Goal: Task Accomplishment & Management: Manage account settings

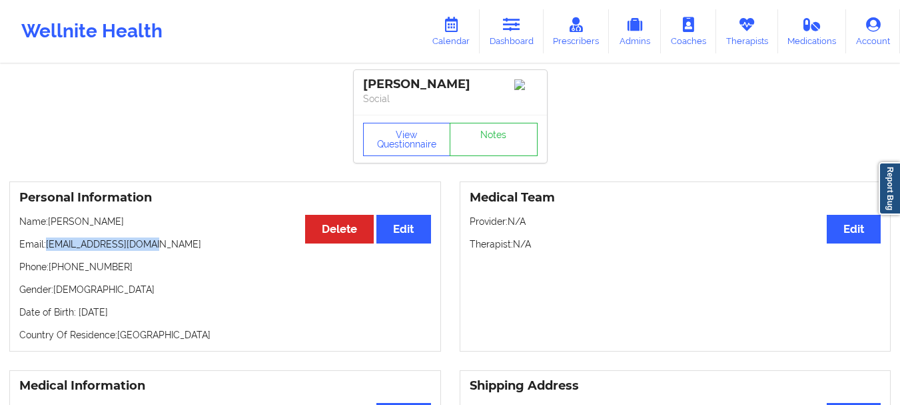
click at [513, 47] on link "Dashboard" at bounding box center [512, 31] width 64 height 44
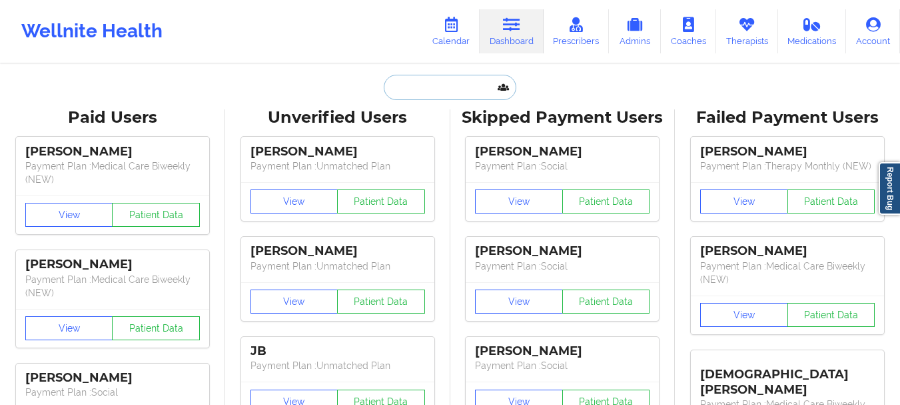
click at [427, 94] on input "text" at bounding box center [450, 87] width 132 height 25
paste input "cmmae19@icloud.com"
type input "cmmae19@icloud.com"
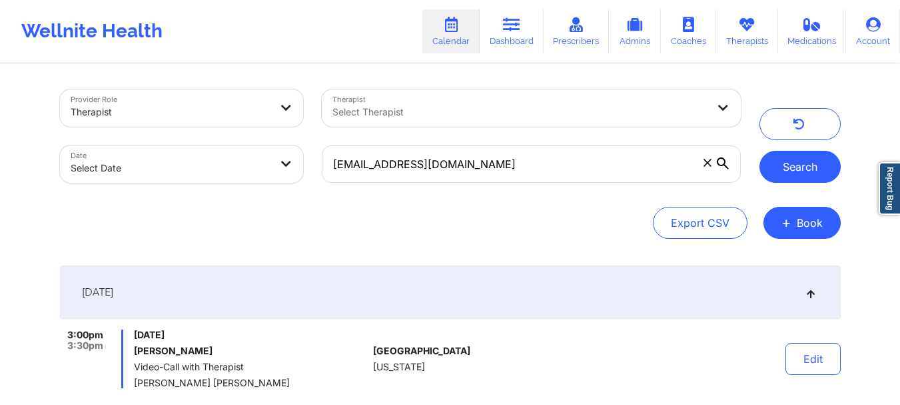
type input "meesha.hoodutsey@yahoo.com"
click at [789, 173] on button "Search" at bounding box center [800, 167] width 81 height 32
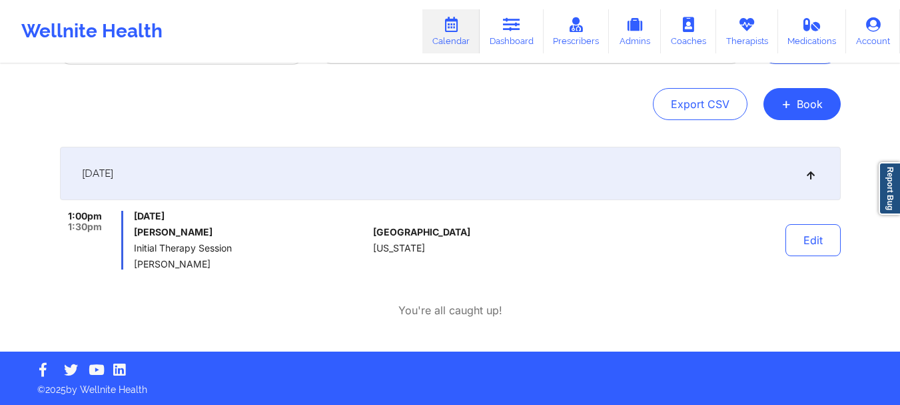
scroll to position [119, 0]
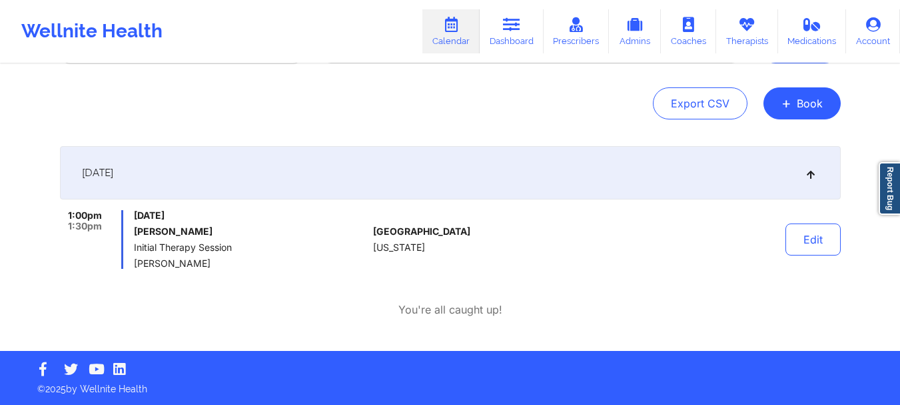
click at [309, 94] on div "Export CSV + Book" at bounding box center [450, 103] width 781 height 32
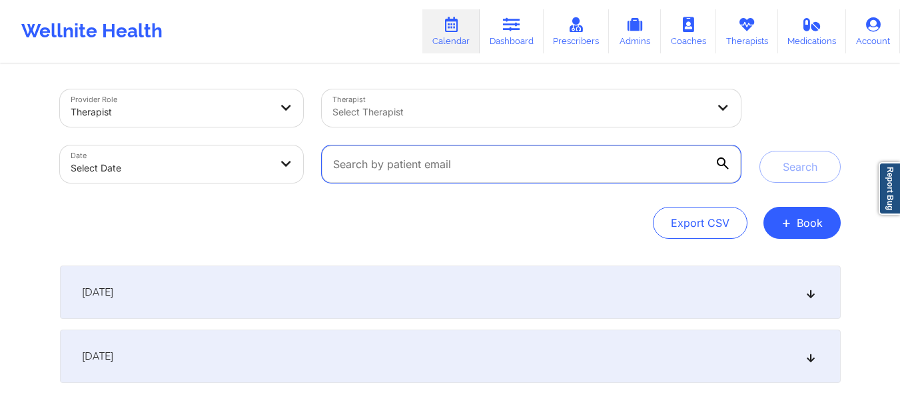
click at [464, 149] on input "text" at bounding box center [531, 163] width 419 height 37
paste input "ccmk456@yahoo.com"
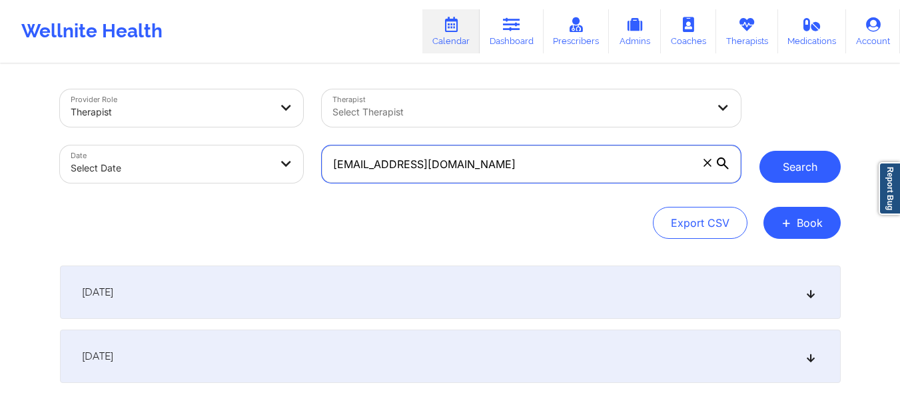
type input "ccmk456@yahoo.com"
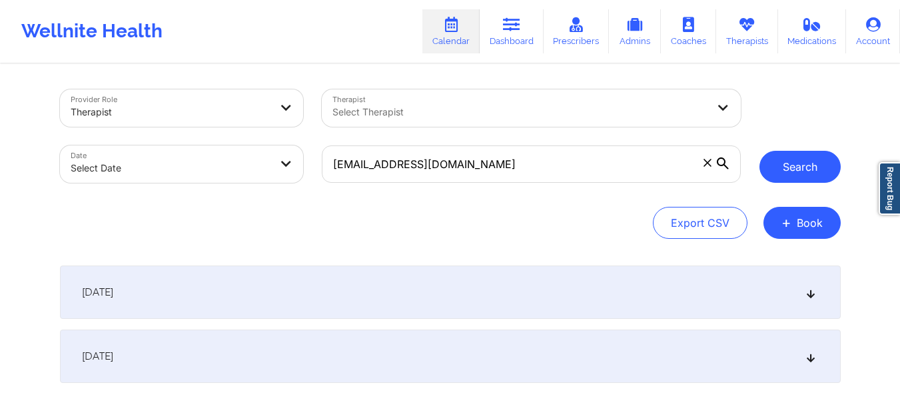
click at [819, 165] on button "Search" at bounding box center [800, 167] width 81 height 32
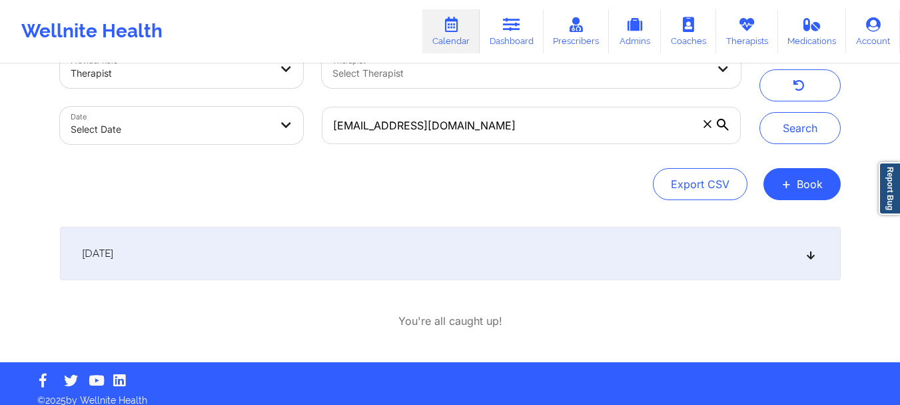
scroll to position [50, 0]
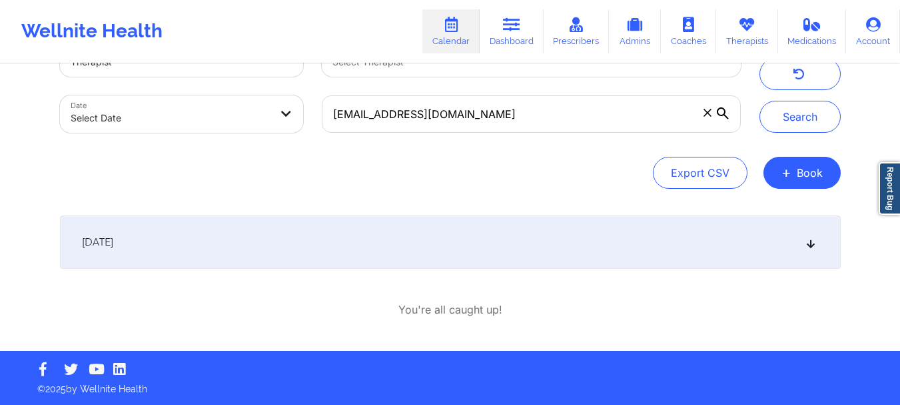
click at [428, 231] on div "September 26, 2025" at bounding box center [450, 241] width 781 height 53
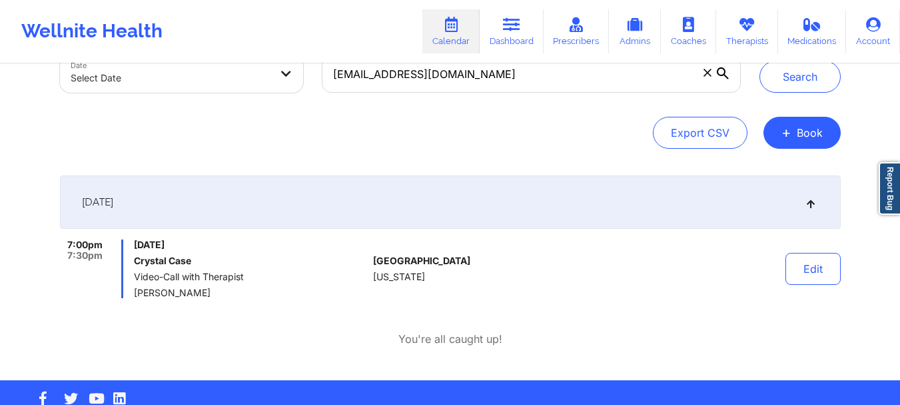
scroll to position [91, 0]
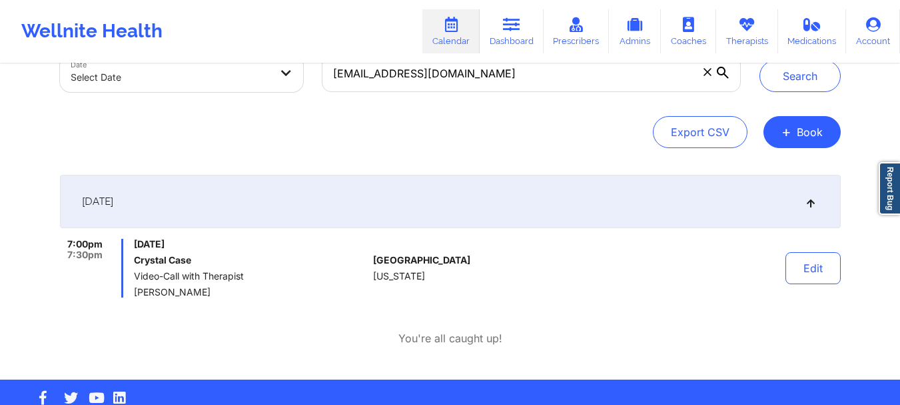
click at [704, 73] on icon at bounding box center [708, 72] width 8 height 8
click at [704, 73] on input "ccmk456@yahoo.com" at bounding box center [531, 73] width 419 height 37
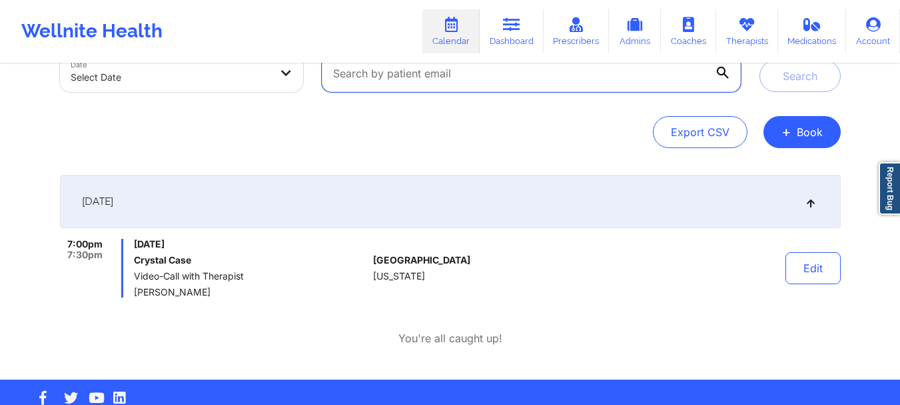
paste input "sabrinabc718@gmail.com"
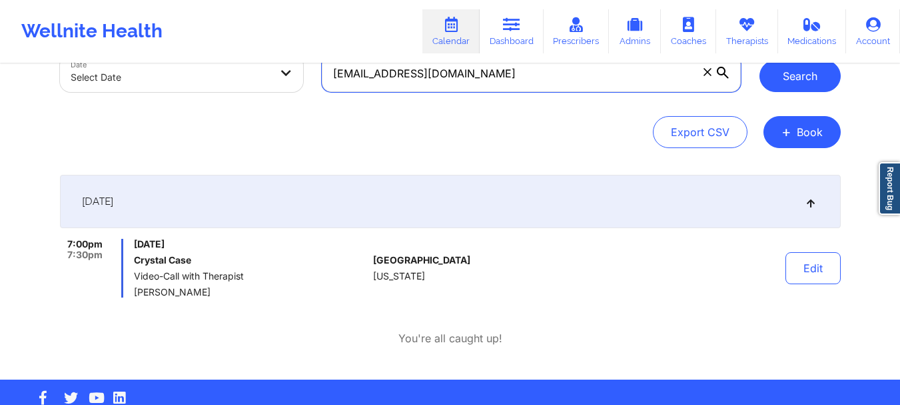
type input "sabrinabc718@gmail.com"
click at [823, 75] on button "Search" at bounding box center [800, 76] width 81 height 32
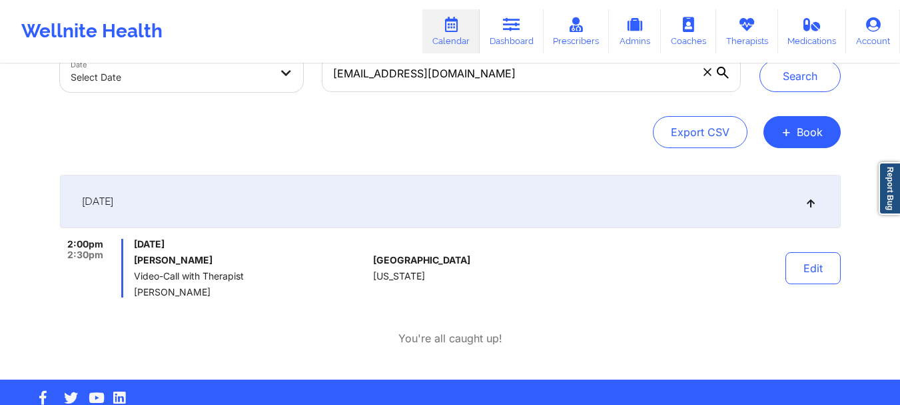
click at [704, 73] on icon at bounding box center [708, 72] width 8 height 8
click at [704, 73] on input "sabrinabc718@gmail.com" at bounding box center [531, 73] width 419 height 37
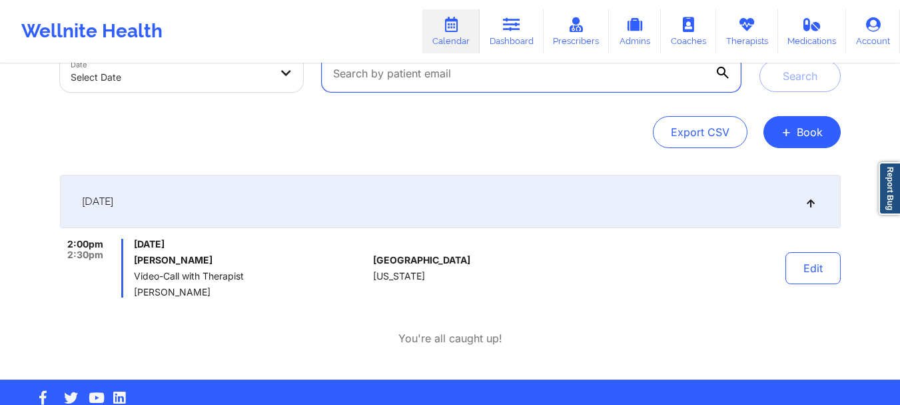
paste input "[PERSON_NAME][EMAIL_ADDRESS][PERSON_NAME][PERSON_NAME][DOMAIN_NAME]"
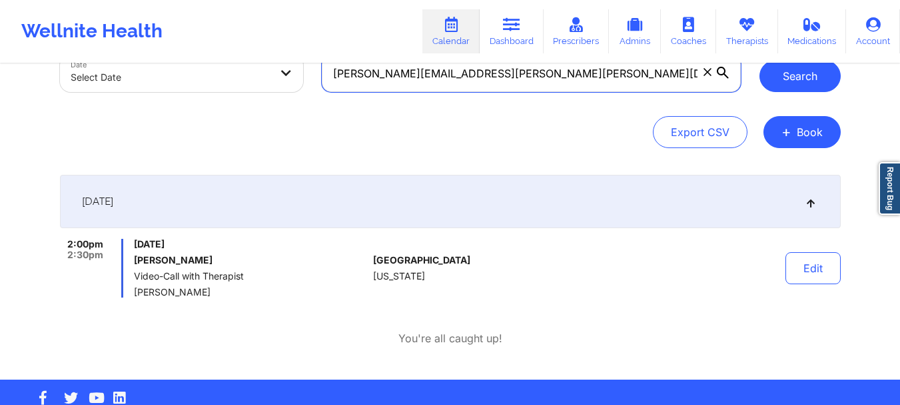
type input "[PERSON_NAME][EMAIL_ADDRESS][PERSON_NAME][PERSON_NAME][DOMAIN_NAME]"
click at [807, 80] on button "Search" at bounding box center [800, 76] width 81 height 32
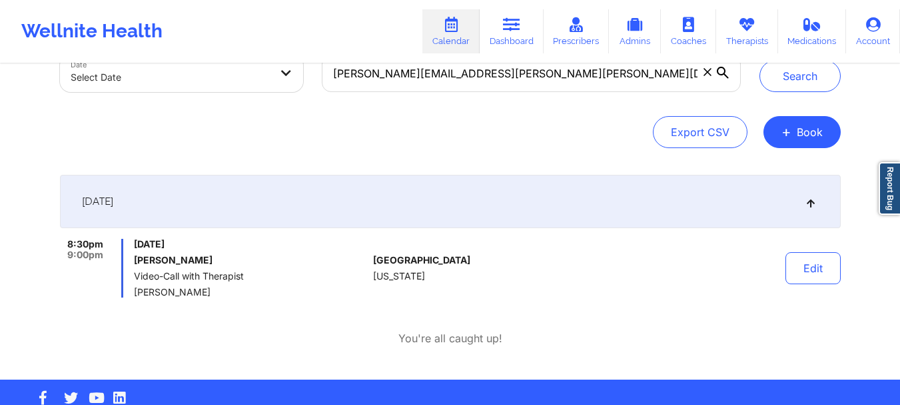
scroll to position [0, 0]
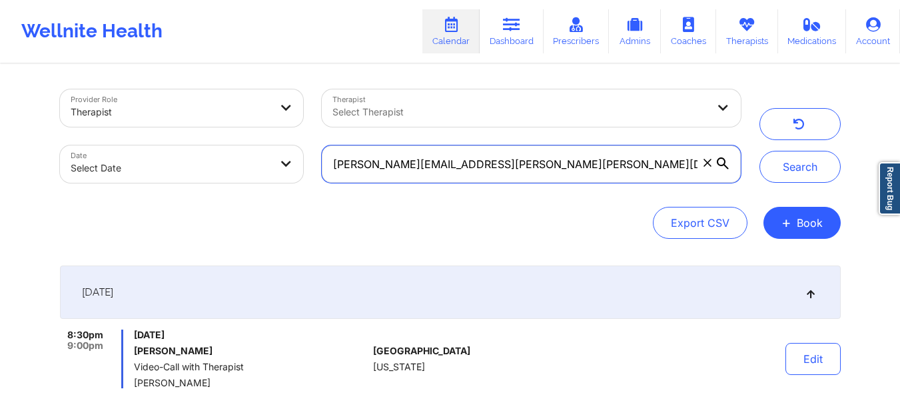
drag, startPoint x: 545, startPoint y: 170, endPoint x: 321, endPoint y: 157, distance: 224.3
click at [321, 157] on div "[PERSON_NAME][EMAIL_ADDRESS][PERSON_NAME][PERSON_NAME][DOMAIN_NAME]" at bounding box center [531, 164] width 437 height 56
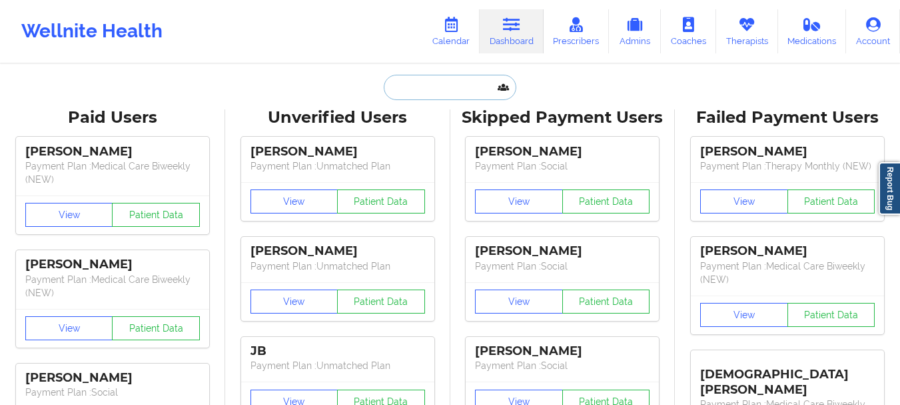
click at [443, 78] on input "text" at bounding box center [450, 87] width 132 height 25
paste input "[PERSON_NAME][EMAIL_ADDRESS][PERSON_NAME][PERSON_NAME][DOMAIN_NAME]"
type input "[PERSON_NAME][EMAIL_ADDRESS][PERSON_NAME][PERSON_NAME][DOMAIN_NAME]"
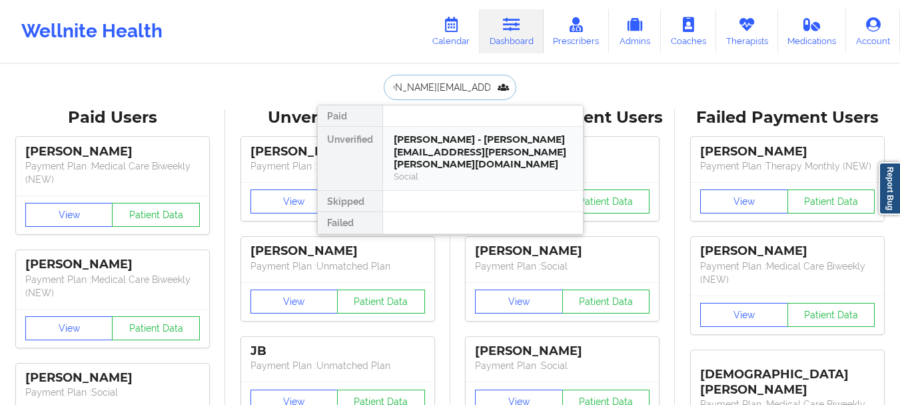
click at [466, 173] on div "Christopher Burton - chris.andrew.burton@gmail.com Social" at bounding box center [483, 158] width 200 height 63
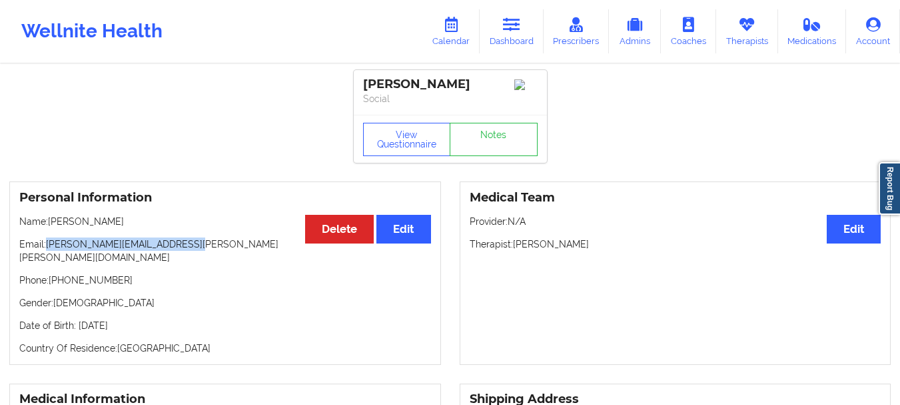
drag, startPoint x: 46, startPoint y: 249, endPoint x: 220, endPoint y: 251, distance: 174.0
click at [220, 251] on p "Email: chris.andrew.burton@gmail.com" at bounding box center [225, 250] width 412 height 27
copy p "[PERSON_NAME][EMAIL_ADDRESS][PERSON_NAME][PERSON_NAME][DOMAIN_NAME]"
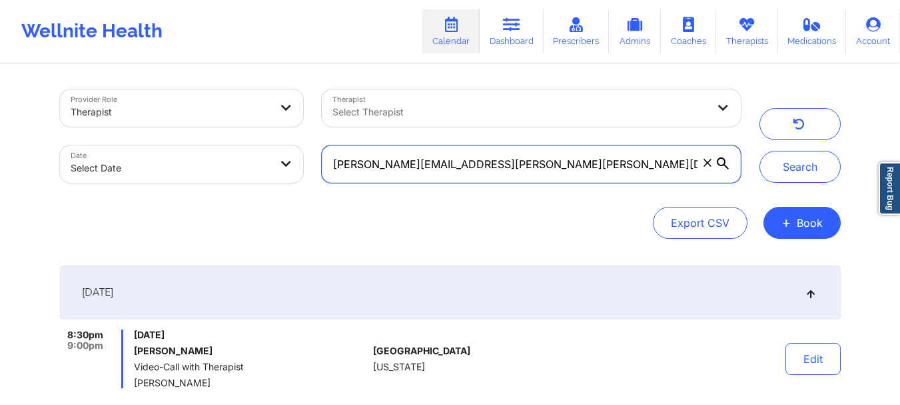
click at [515, 166] on input "[PERSON_NAME][EMAIL_ADDRESS][PERSON_NAME][PERSON_NAME][DOMAIN_NAME]" at bounding box center [531, 163] width 419 height 37
paste input "[DEMOGRAPHIC_DATA]"
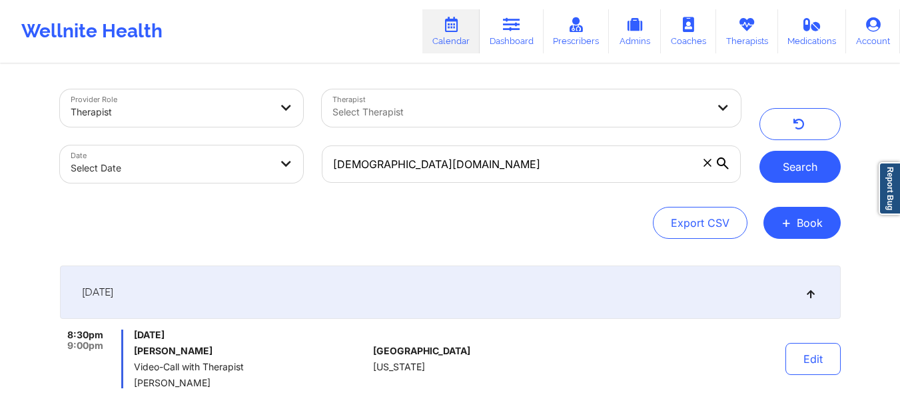
click at [787, 167] on button "Search" at bounding box center [800, 167] width 81 height 32
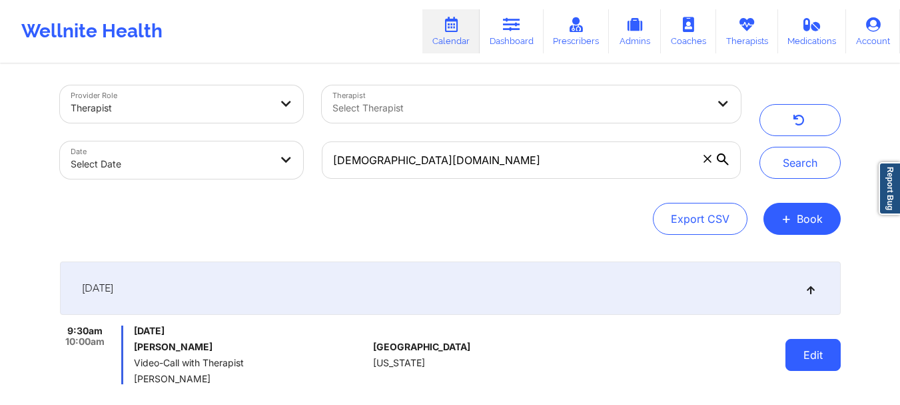
click at [819, 349] on button "Edit" at bounding box center [813, 355] width 55 height 32
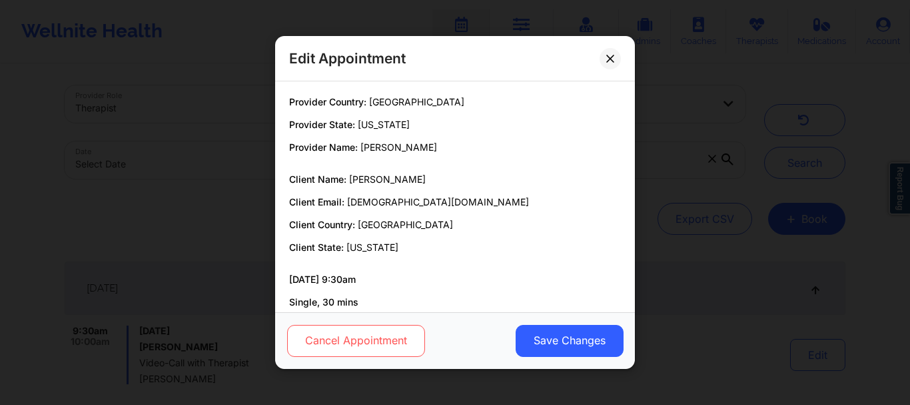
click at [386, 341] on button "Cancel Appointment" at bounding box center [356, 341] width 138 height 32
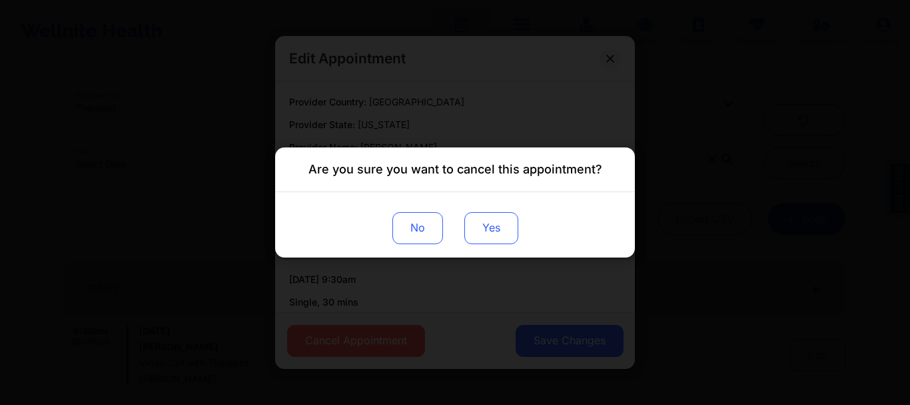
click at [485, 223] on button "Yes" at bounding box center [492, 228] width 54 height 32
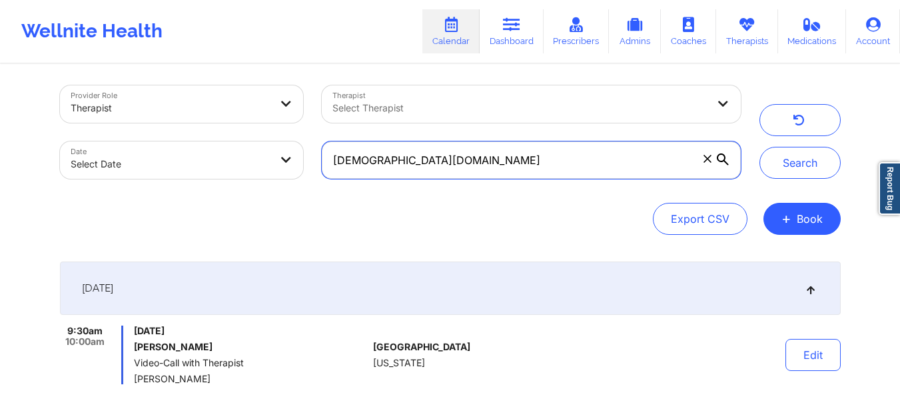
click at [581, 175] on input "[DEMOGRAPHIC_DATA][DOMAIN_NAME]" at bounding box center [531, 159] width 419 height 37
paste input "[EMAIL_ADDRESS]"
type input "[EMAIL_ADDRESS][DOMAIN_NAME]"
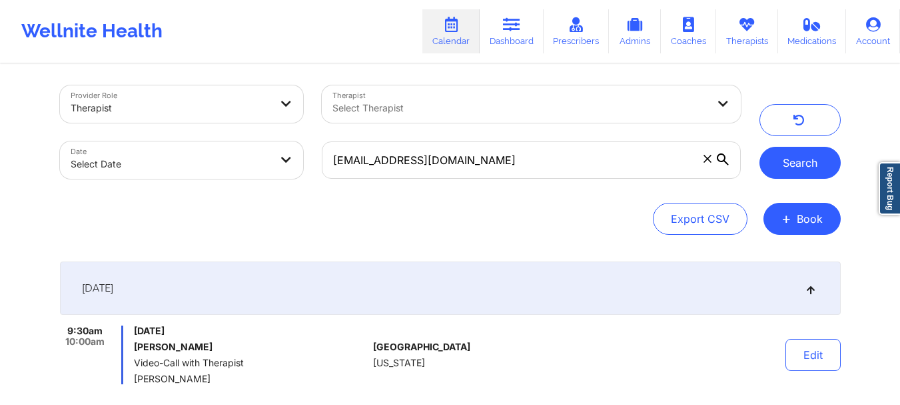
click at [780, 158] on button "Search" at bounding box center [800, 163] width 81 height 32
